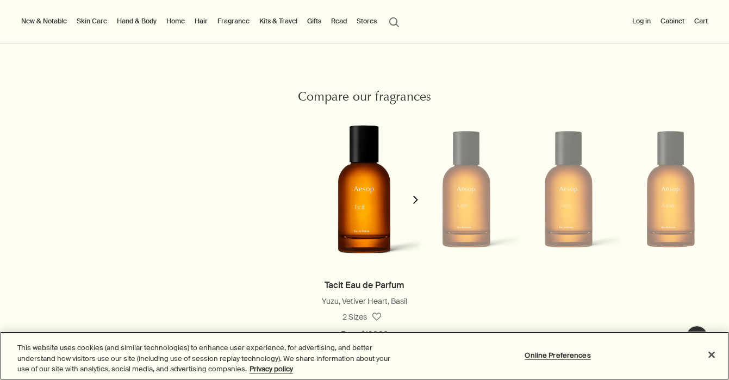
scroll to position [888, 0]
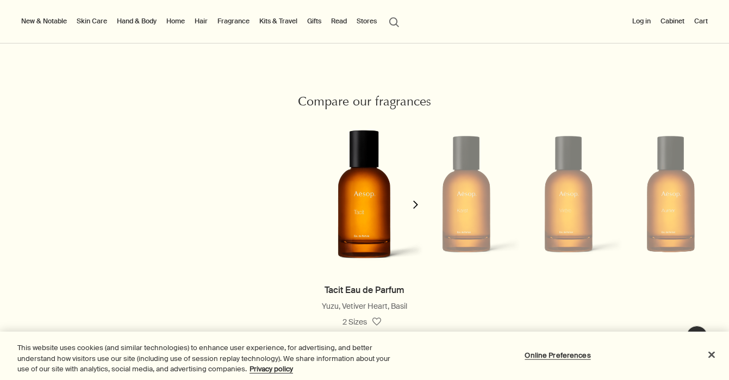
click at [413, 210] on button "chevron" at bounding box center [416, 198] width 22 height 170
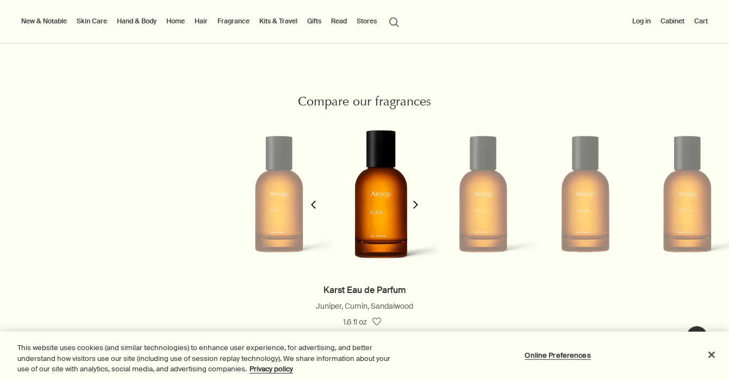
scroll to position [0, 102]
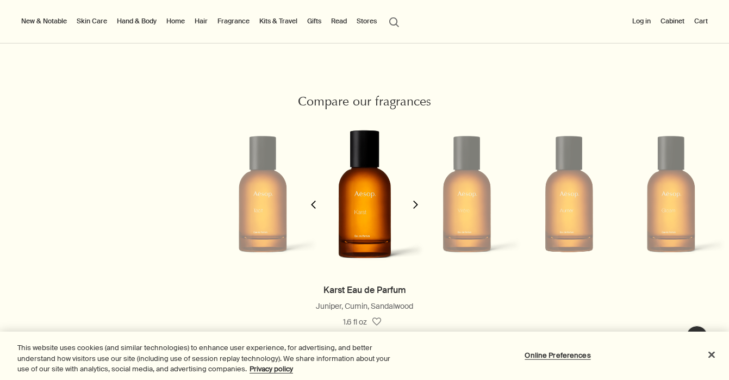
click at [413, 210] on button "chevron" at bounding box center [416, 198] width 22 height 170
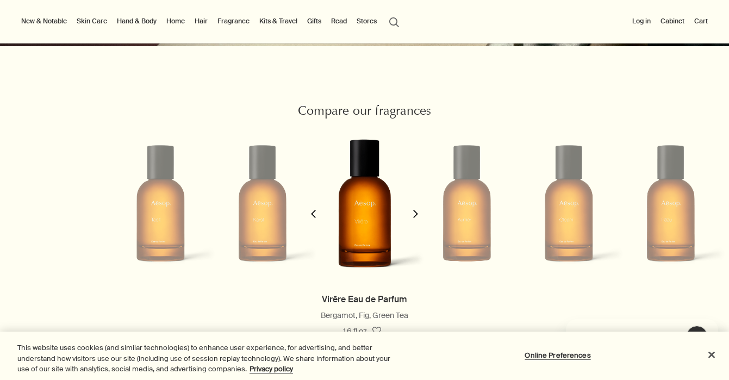
scroll to position [0, 0]
click at [415, 216] on polygon "button" at bounding box center [415, 214] width 5 height 8
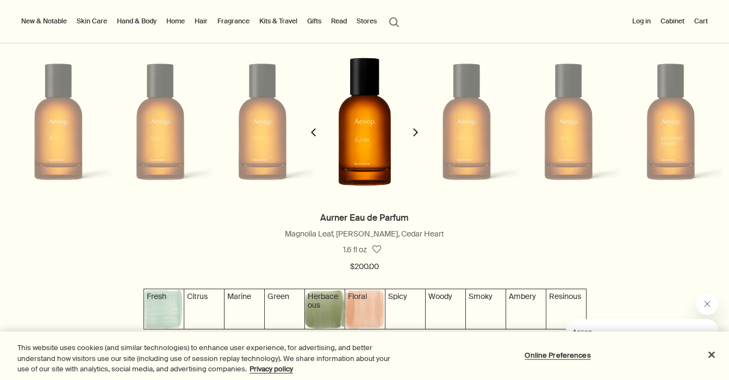
scroll to position [959, 0]
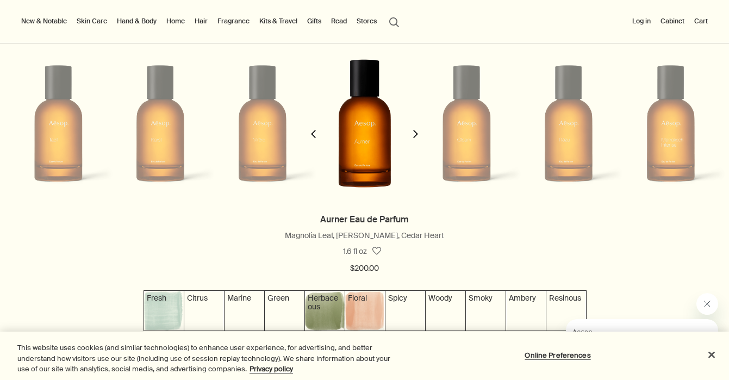
click at [415, 129] on button "chevron" at bounding box center [416, 127] width 22 height 170
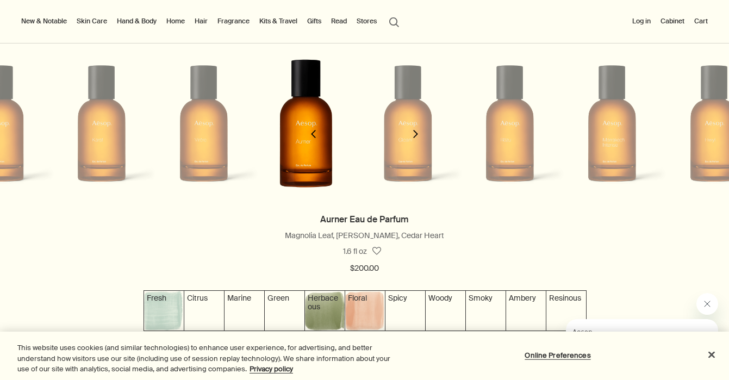
scroll to position [0, 408]
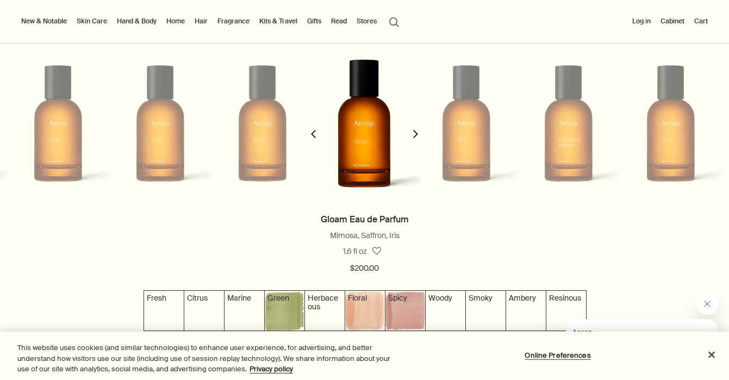
click at [415, 129] on button "chevron" at bounding box center [416, 127] width 22 height 170
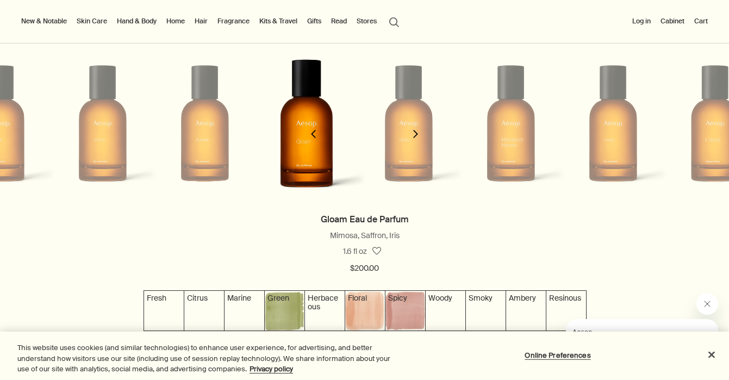
scroll to position [0, 510]
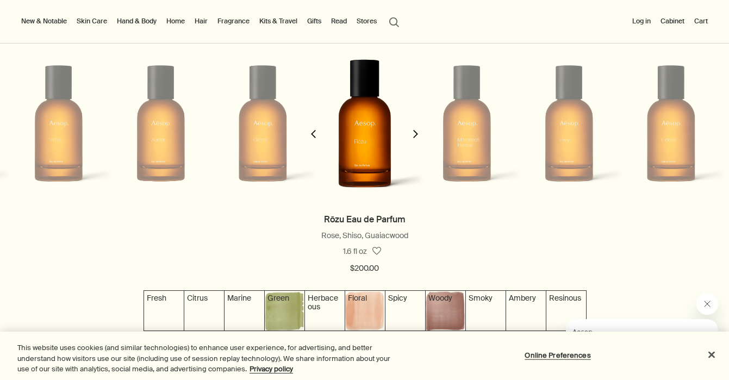
click at [415, 129] on button "chevron" at bounding box center [416, 127] width 22 height 170
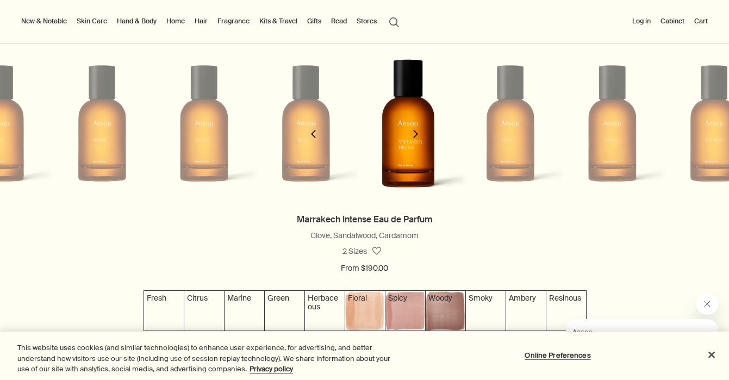
scroll to position [0, 612]
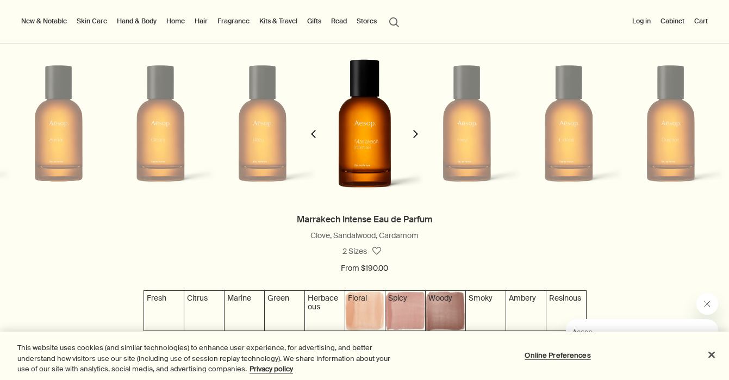
click at [415, 129] on button "chevron" at bounding box center [416, 127] width 22 height 170
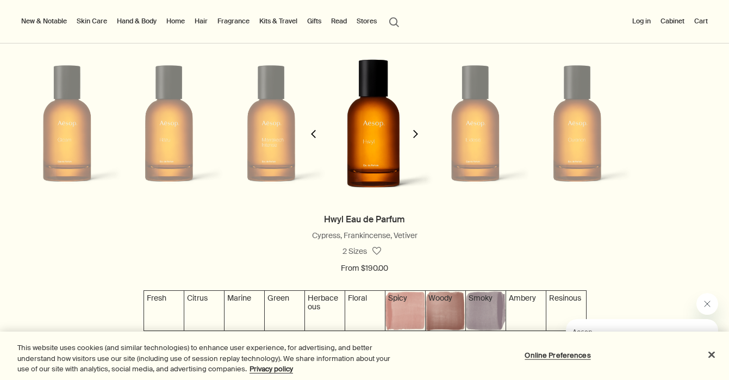
scroll to position [0, 714]
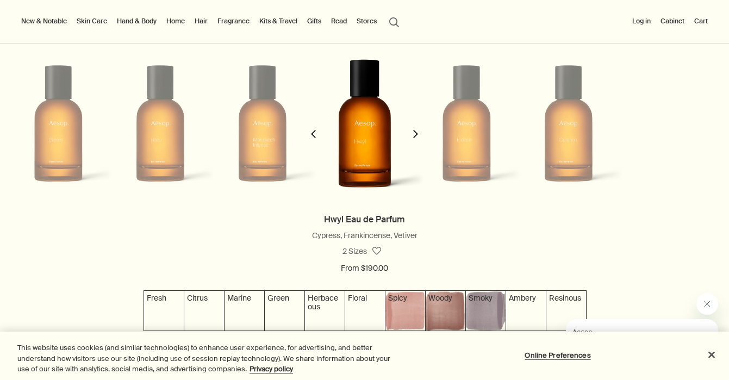
click at [415, 129] on button "chevron" at bounding box center [416, 127] width 22 height 170
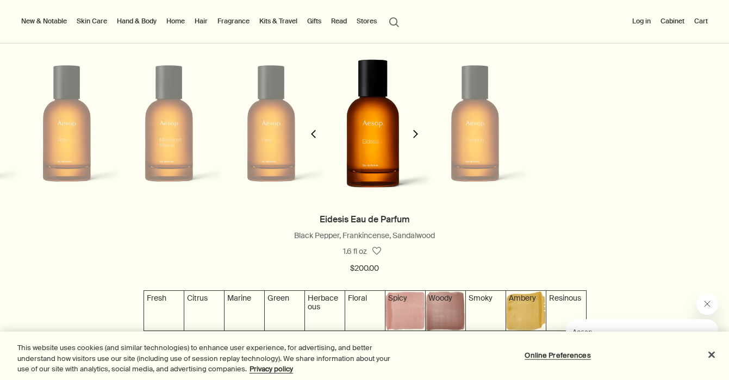
scroll to position [0, 816]
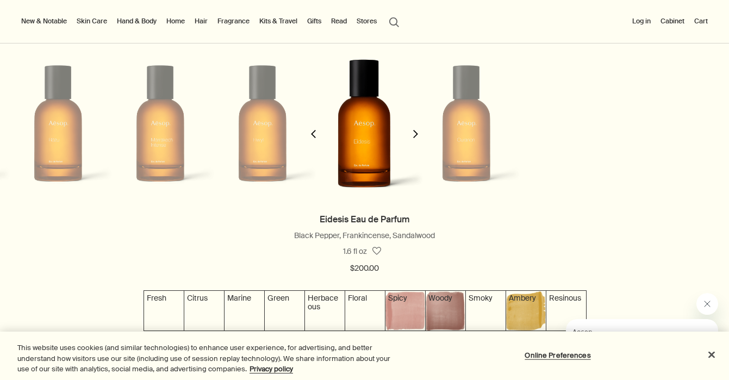
click at [415, 129] on button "chevron" at bounding box center [416, 127] width 22 height 170
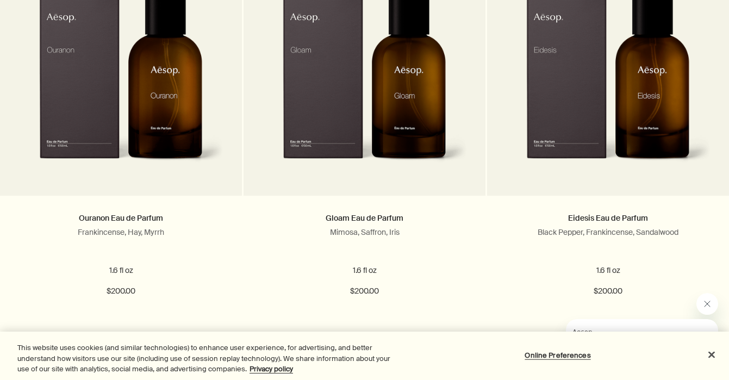
scroll to position [1743, 0]
